Goal: Task Accomplishment & Management: Use online tool/utility

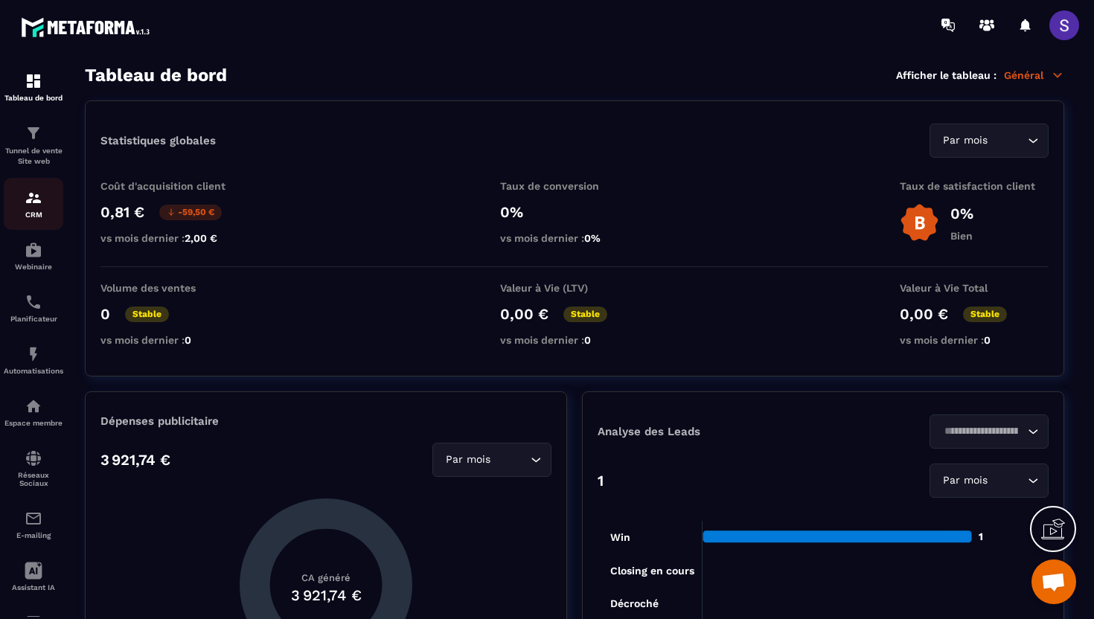
click at [34, 211] on p "CRM" at bounding box center [34, 215] width 60 height 8
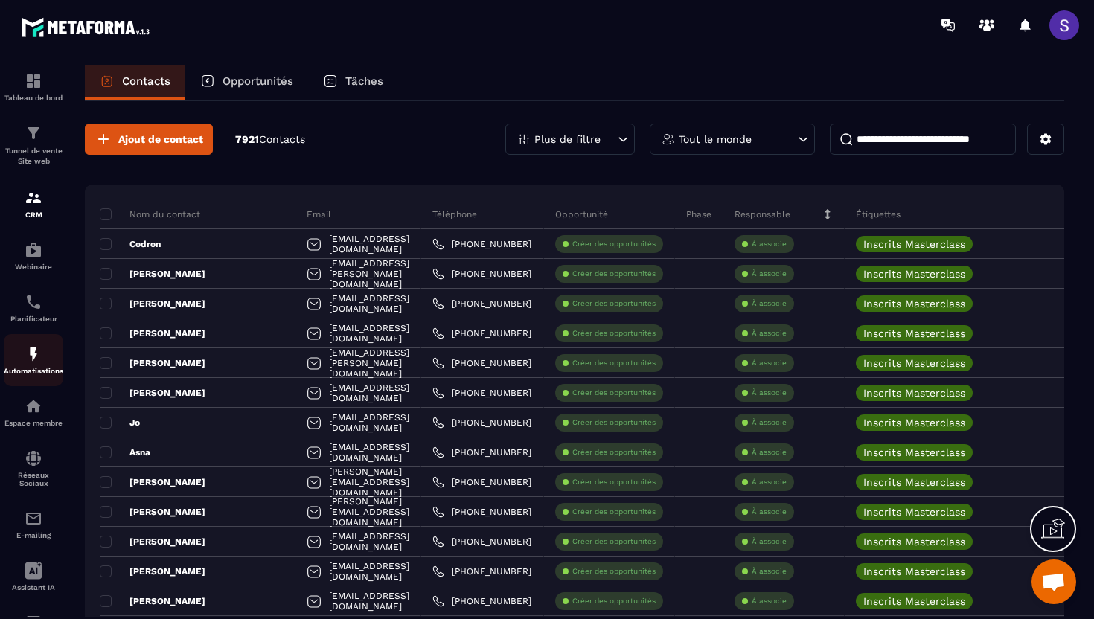
click at [33, 353] on img at bounding box center [34, 354] width 18 height 18
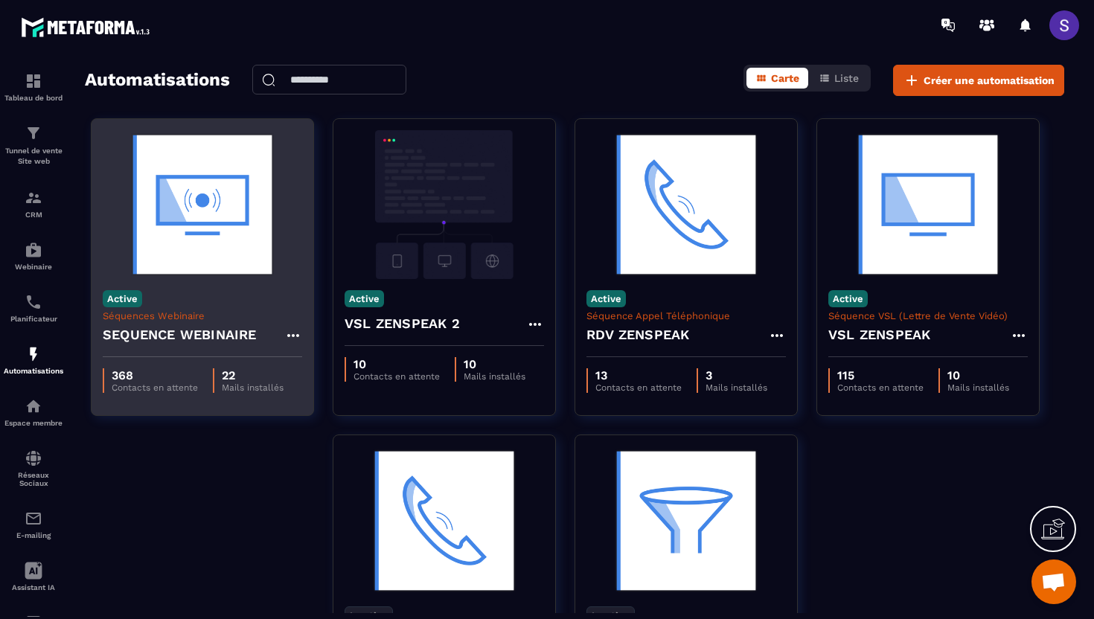
click at [185, 301] on div "Active Séquences Webinaire SEQUENCE WEBINAIRE" at bounding box center [203, 318] width 222 height 78
click at [196, 255] on img at bounding box center [203, 204] width 200 height 149
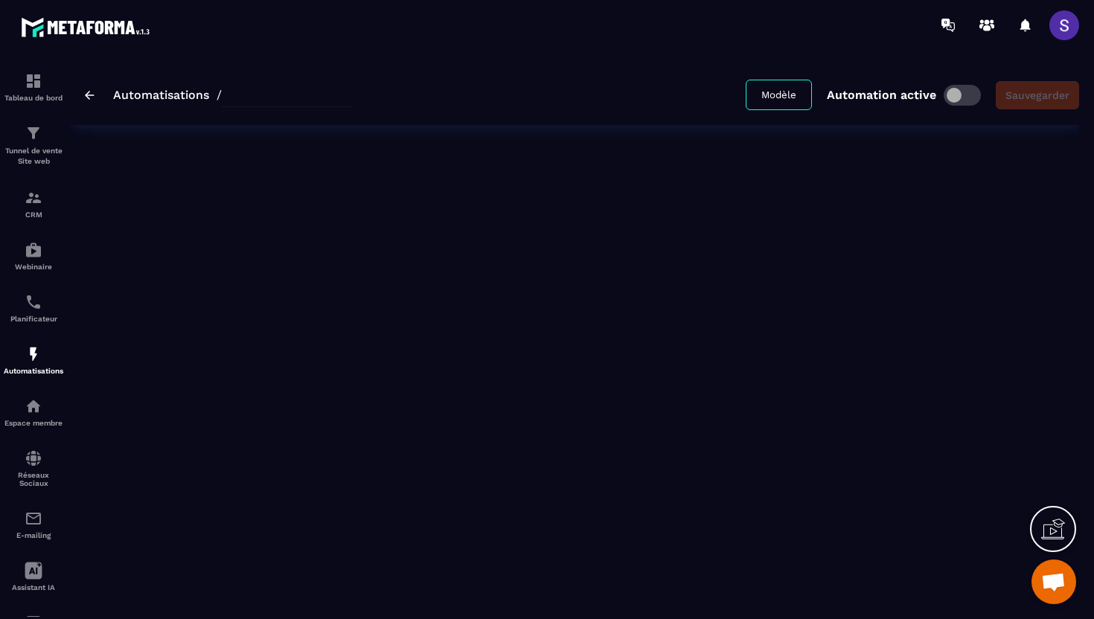
type input "**********"
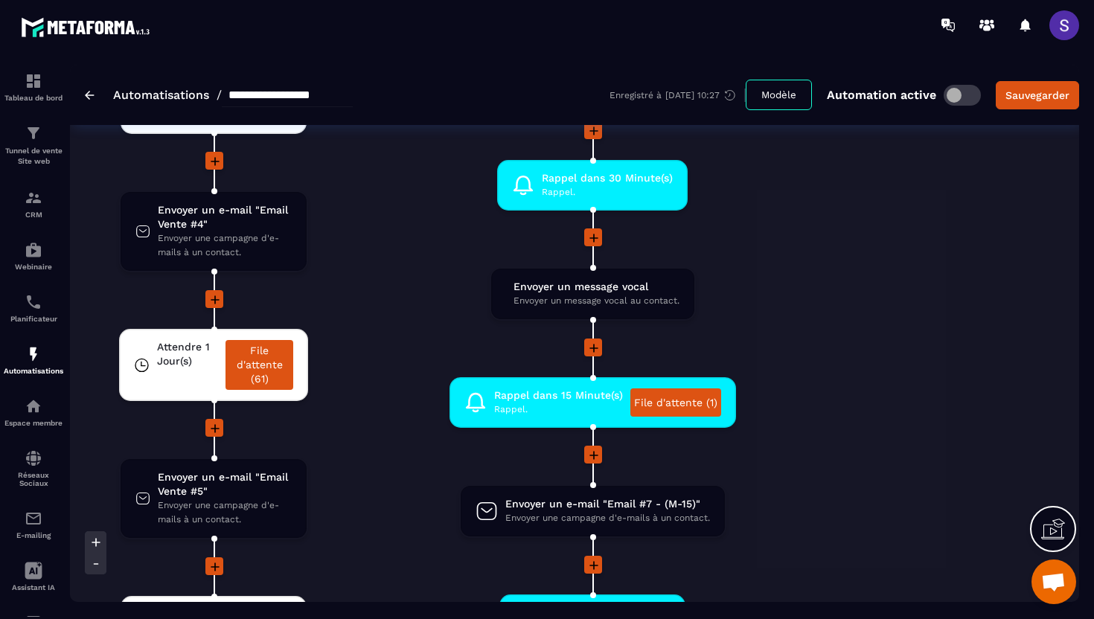
scroll to position [3761, 0]
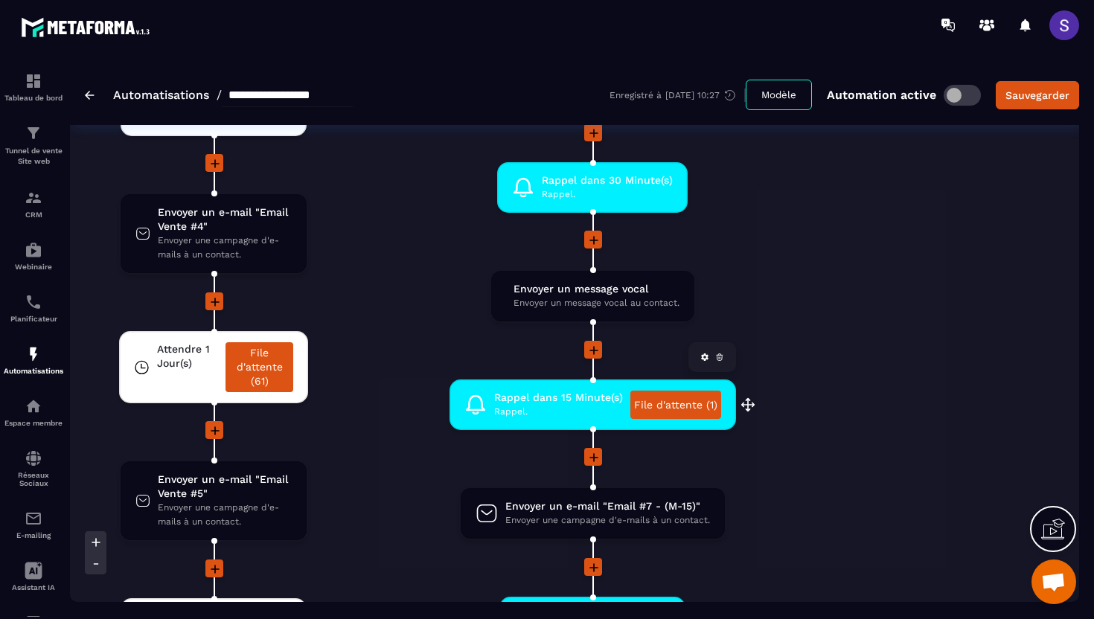
click at [681, 408] on link "File d'attente (1)" at bounding box center [676, 405] width 91 height 28
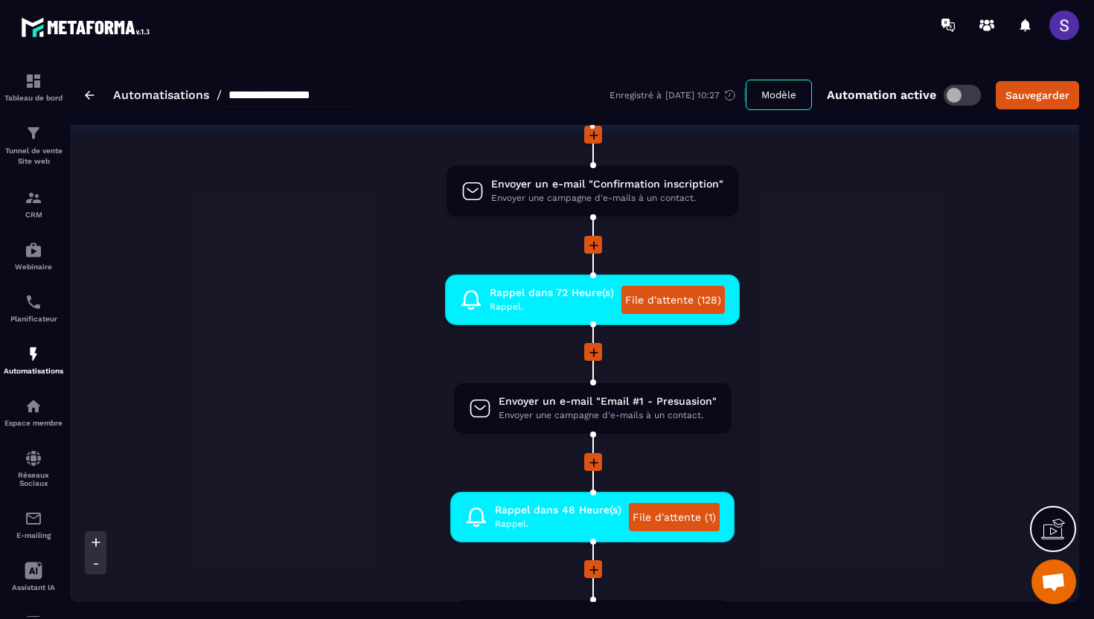
scroll to position [0, 0]
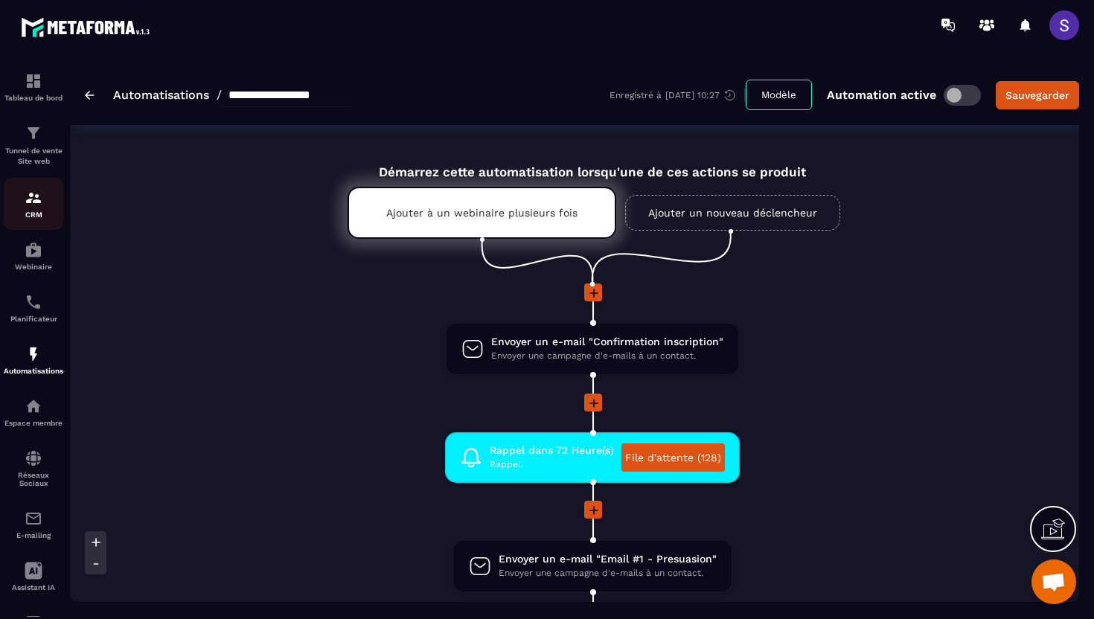
click at [27, 208] on div "CRM" at bounding box center [34, 204] width 60 height 30
